Goal: Task Accomplishment & Management: Manage account settings

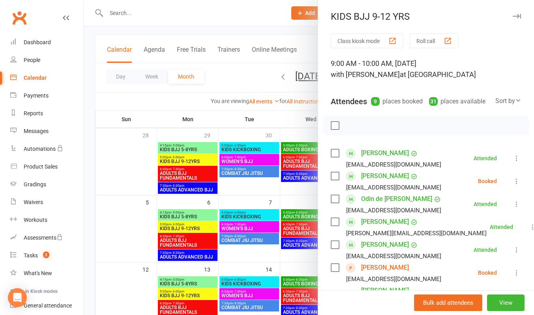
scroll to position [158, 0]
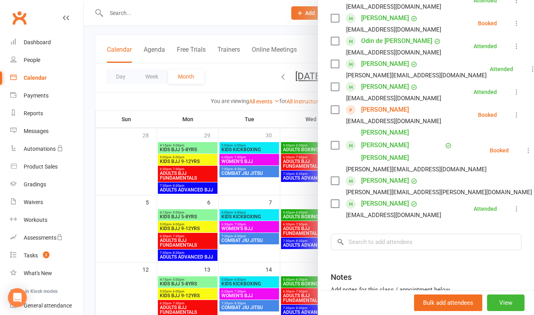
click at [173, 14] on div at bounding box center [309, 157] width 451 height 315
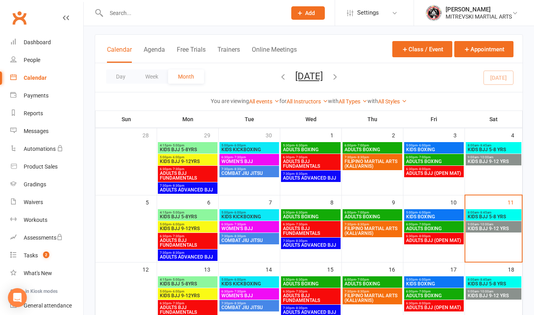
click at [492, 210] on div "8:00am - 8:45am KIDS BJJ 5-8 YRS" at bounding box center [494, 214] width 56 height 11
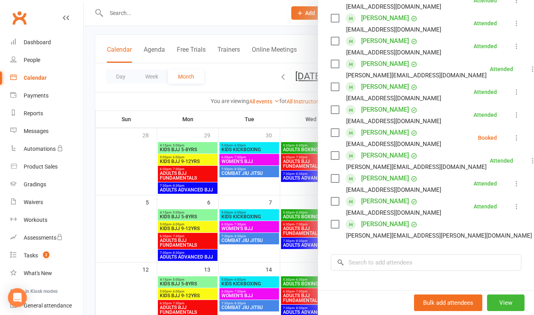
click at [383, 162] on link "[PERSON_NAME]" at bounding box center [385, 155] width 48 height 13
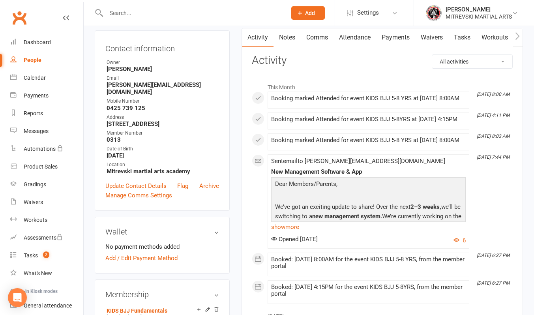
scroll to position [158, 0]
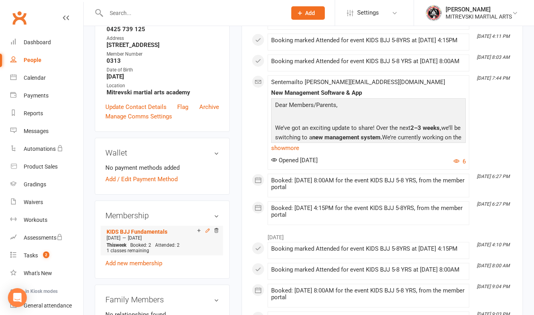
click at [207, 229] on icon at bounding box center [208, 231] width 4 height 4
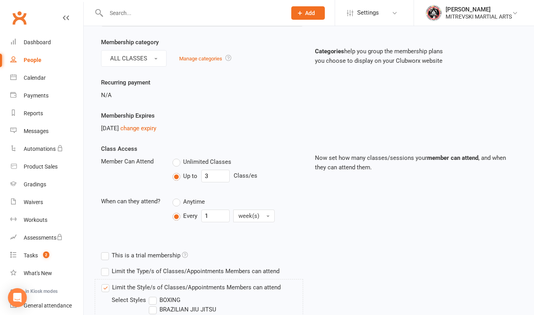
scroll to position [79, 0]
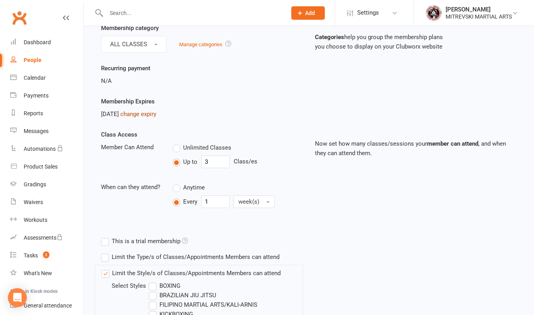
click at [149, 117] on link "change expiry" at bounding box center [138, 114] width 36 height 7
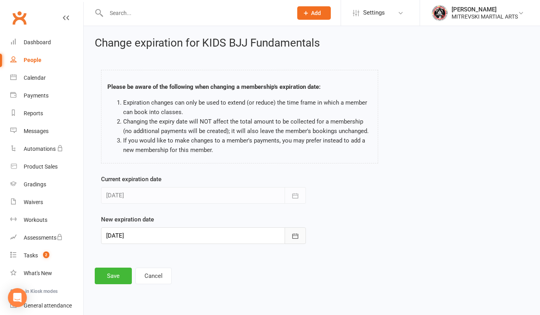
click at [293, 238] on icon "button" at bounding box center [296, 235] width 6 height 5
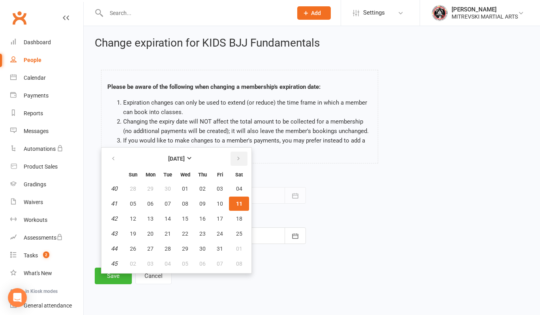
click at [239, 155] on button "button" at bounding box center [239, 159] width 17 height 14
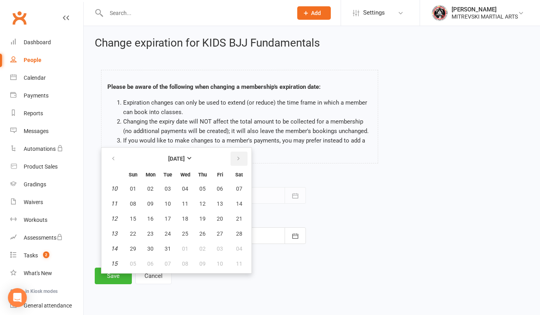
click at [239, 155] on button "button" at bounding box center [239, 159] width 17 height 14
click at [242, 204] on button "11" at bounding box center [239, 204] width 20 height 14
type input "[DATE]"
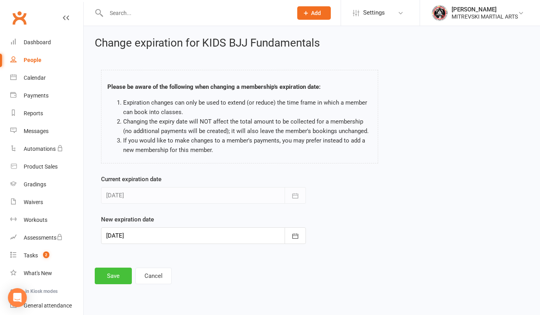
click at [117, 278] on button "Save" at bounding box center [113, 276] width 37 height 17
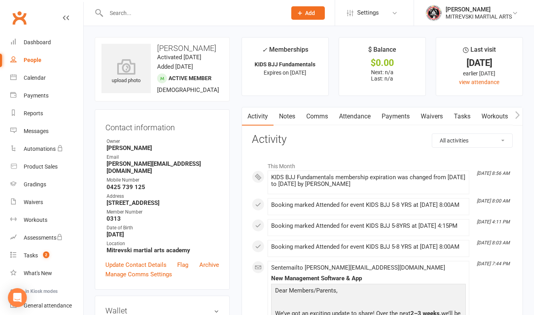
click at [462, 118] on link "Tasks" at bounding box center [463, 116] width 28 height 18
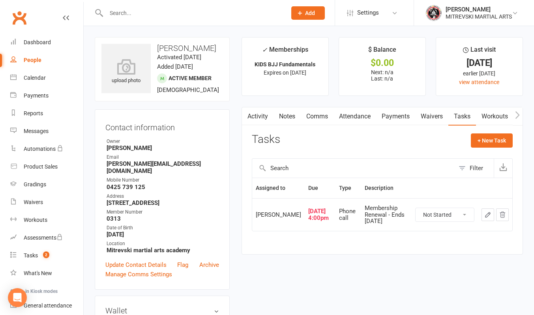
click at [487, 215] on icon "button" at bounding box center [488, 214] width 7 height 7
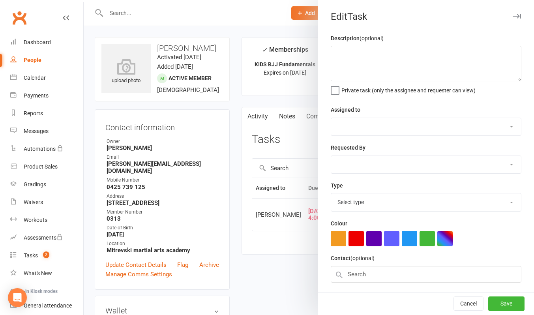
type textarea "Membership Renewal - Ends [DATE]"
select select "43124"
type input "[DATE]"
type input "4:00pm"
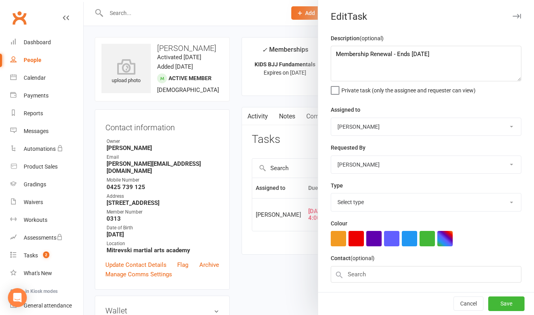
select select "14658"
click at [442, 53] on textarea "Membership Renewal - Ends [DATE]" at bounding box center [426, 64] width 191 height 36
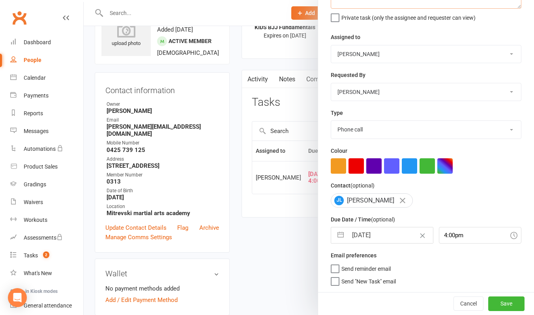
scroll to position [79, 0]
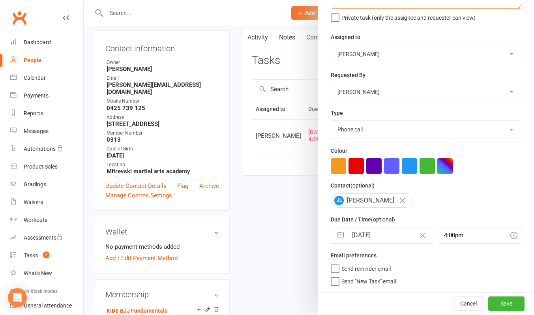
type textarea "Membership Renewal - Ends [DATE]"
click at [338, 236] on button "button" at bounding box center [341, 235] width 14 height 16
select select "7"
select select "2025"
select select "8"
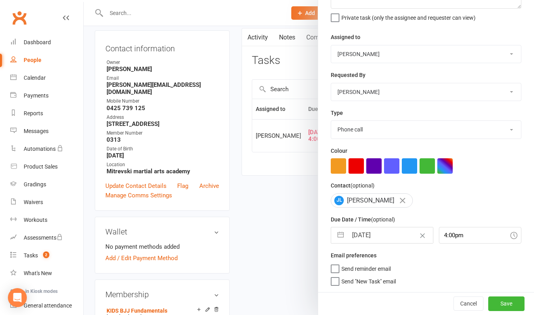
select select "2025"
select select "9"
select select "2025"
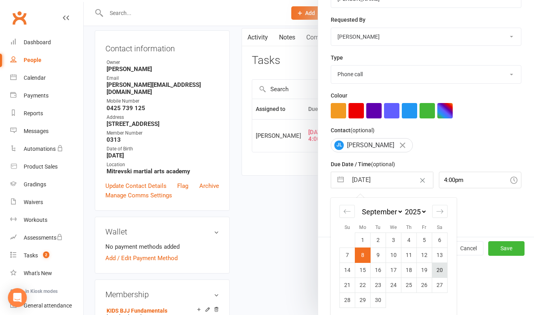
scroll to position [130, 0]
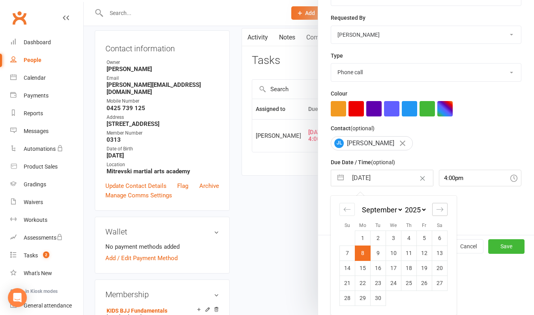
click at [441, 208] on icon "Move forward to switch to the next month." at bounding box center [440, 210] width 8 height 8
select select "10"
select select "2025"
click at [441, 208] on icon "Move forward to switch to the next month." at bounding box center [440, 210] width 8 height 8
select select "11"
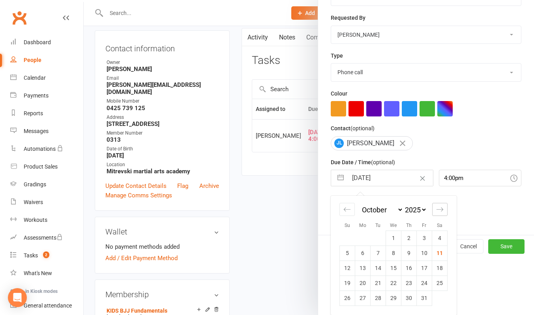
select select "2025"
click at [441, 208] on icon "Move forward to switch to the next month." at bounding box center [440, 210] width 8 height 8
select select "2026"
click at [441, 208] on icon "Move forward to switch to the next month." at bounding box center [440, 210] width 8 height 8
select select "1"
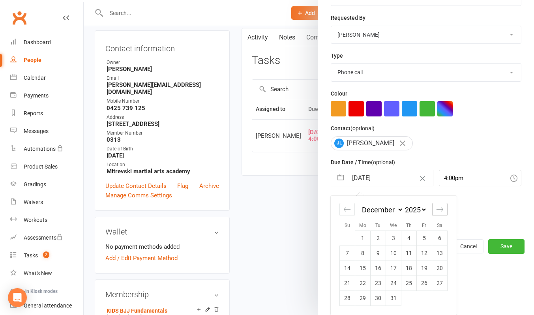
select select "2026"
click at [441, 208] on icon "Move forward to switch to the next month." at bounding box center [440, 210] width 8 height 8
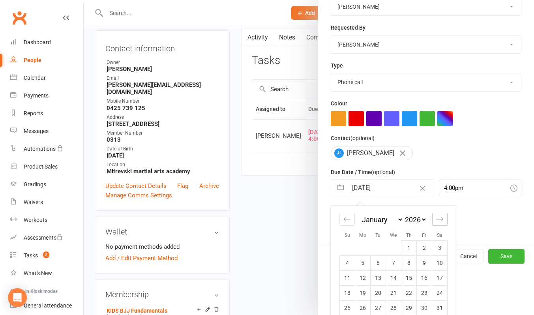
select select "2"
select select "2026"
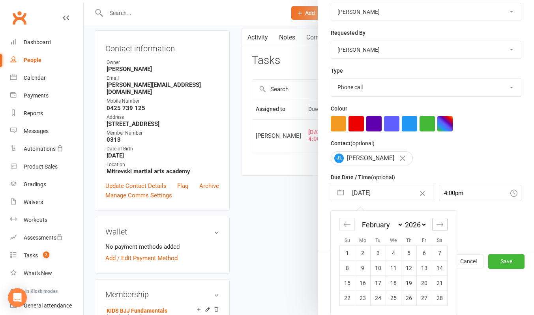
scroll to position [115, 0]
click at [440, 224] on icon "Move forward to switch to the next month." at bounding box center [440, 225] width 8 height 8
select select "3"
select select "2026"
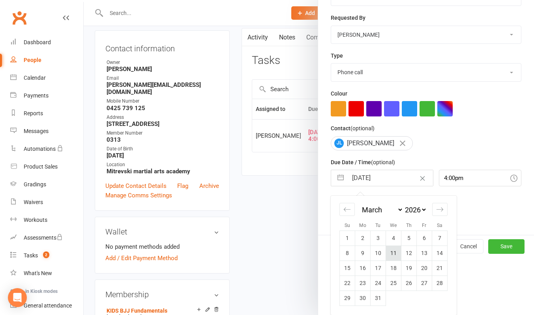
click at [392, 254] on td "11" at bounding box center [393, 253] width 15 height 15
type input "[DATE]"
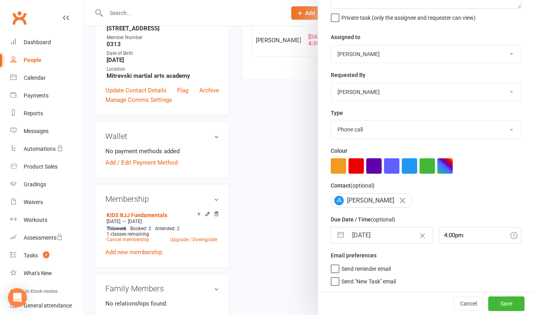
scroll to position [197, 0]
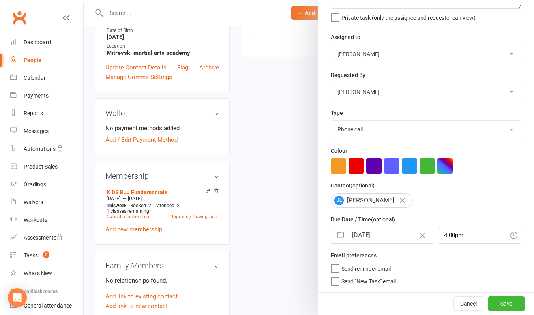
click at [363, 234] on input "[DATE]" at bounding box center [390, 235] width 85 height 16
select select "1"
select select "2026"
select select "2"
select select "2026"
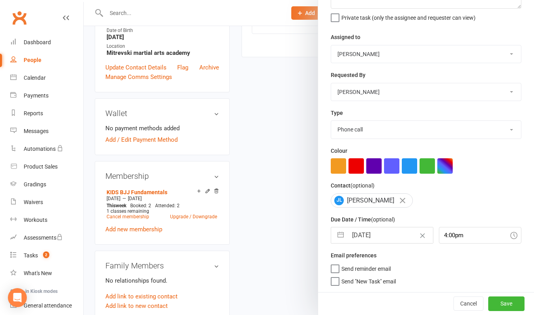
select select "3"
select select "2026"
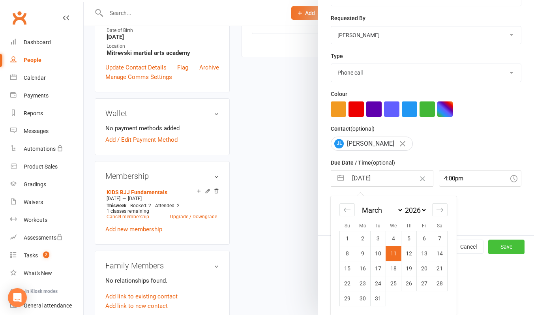
scroll to position [130, 0]
click at [511, 178] on icon at bounding box center [514, 178] width 7 height 7
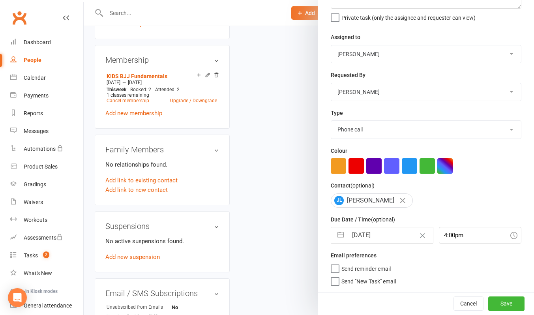
scroll to position [316, 0]
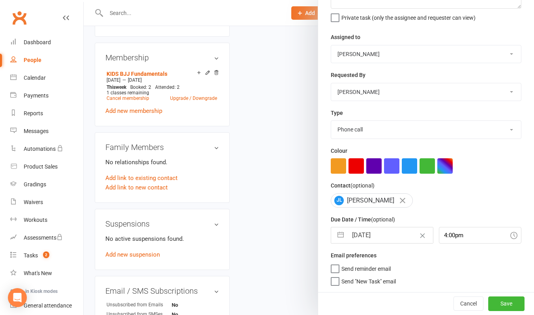
click at [333, 267] on label "Send reminder email" at bounding box center [361, 267] width 60 height 8
click at [333, 263] on input "Send reminder email" at bounding box center [361, 263] width 60 height 0
click at [490, 305] on button "Save" at bounding box center [507, 304] width 36 height 14
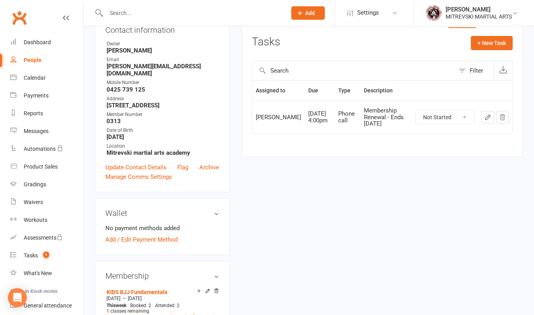
scroll to position [0, 0]
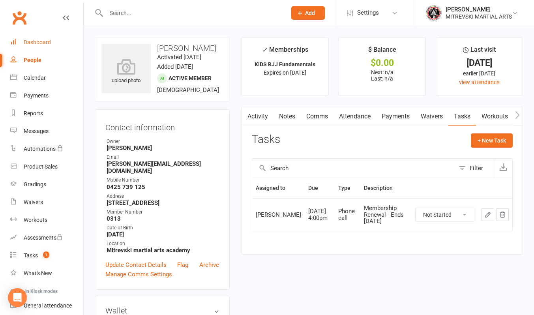
click at [51, 44] on link "Dashboard" at bounding box center [46, 43] width 73 height 18
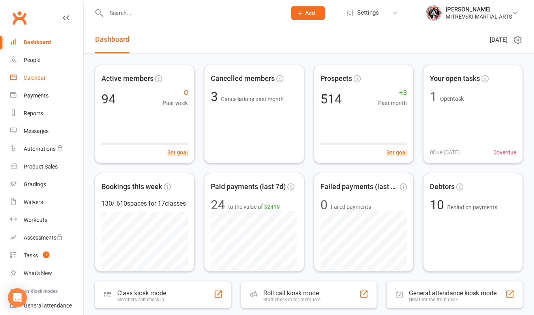
click at [47, 78] on link "Calendar" at bounding box center [46, 78] width 73 height 18
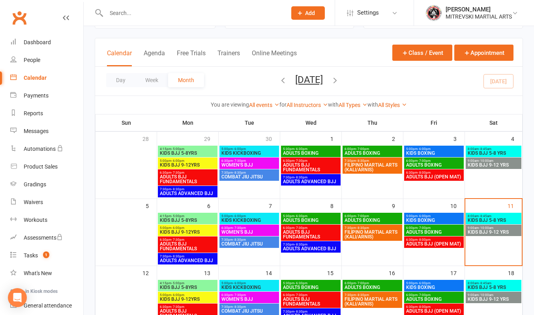
scroll to position [79, 0]
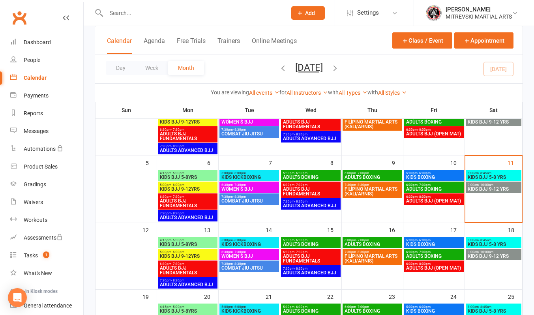
click at [502, 190] on span "KIDS BJJ 9-12 YRS" at bounding box center [494, 189] width 53 height 5
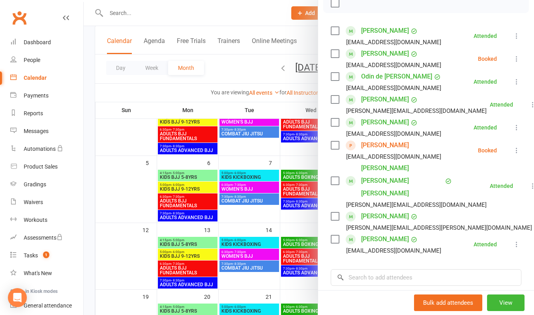
scroll to position [118, 0]
